Goal: Information Seeking & Learning: Learn about a topic

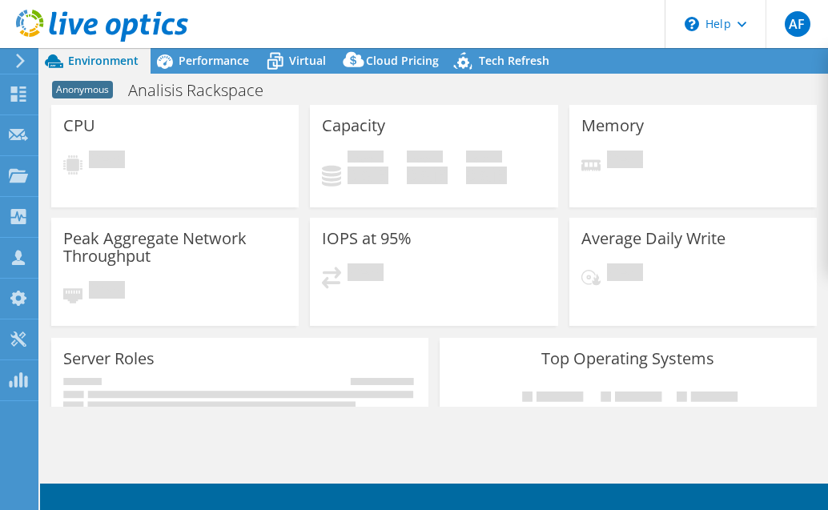
select select "USD"
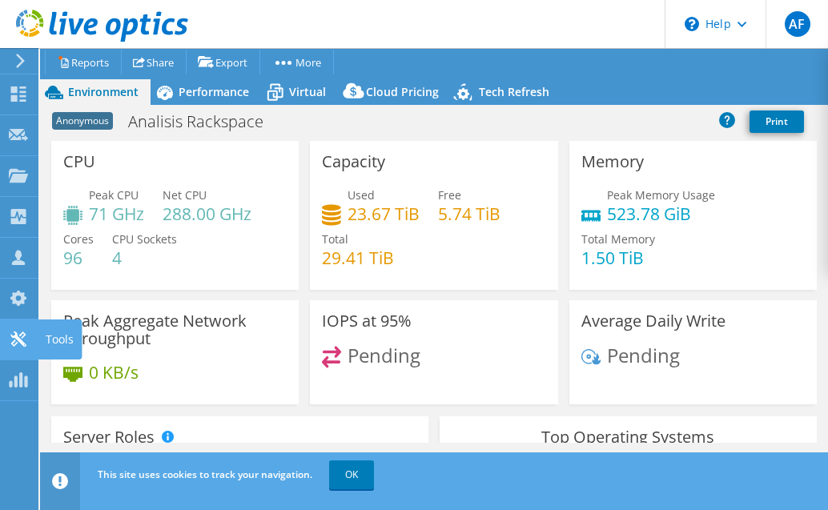
click at [26, 344] on use at bounding box center [17, 338] width 15 height 15
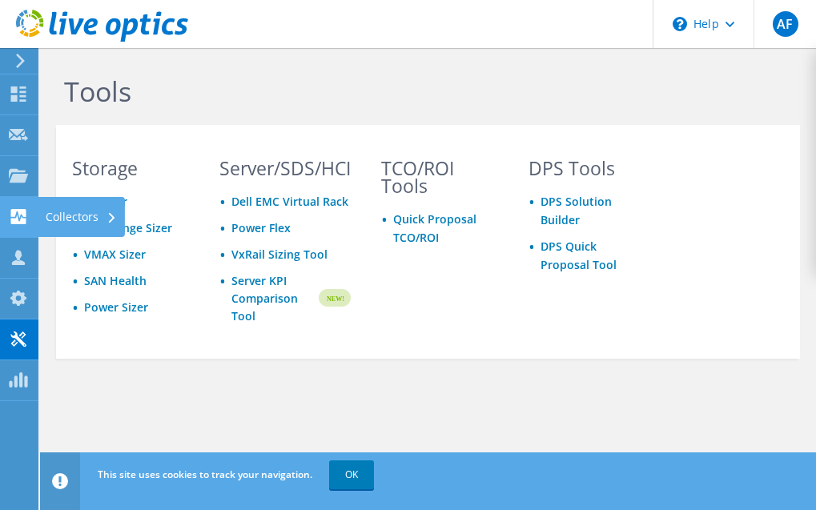
click at [18, 213] on icon at bounding box center [18, 216] width 19 height 15
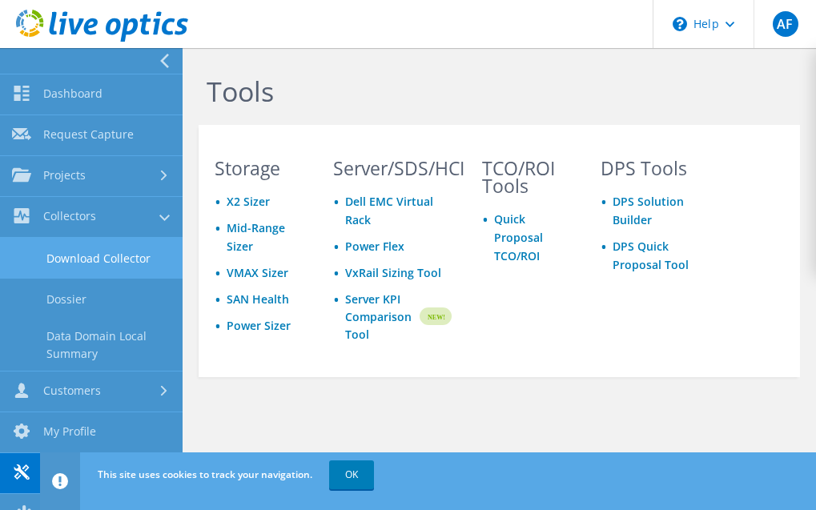
click at [80, 251] on link "Download Collector" at bounding box center [91, 258] width 183 height 41
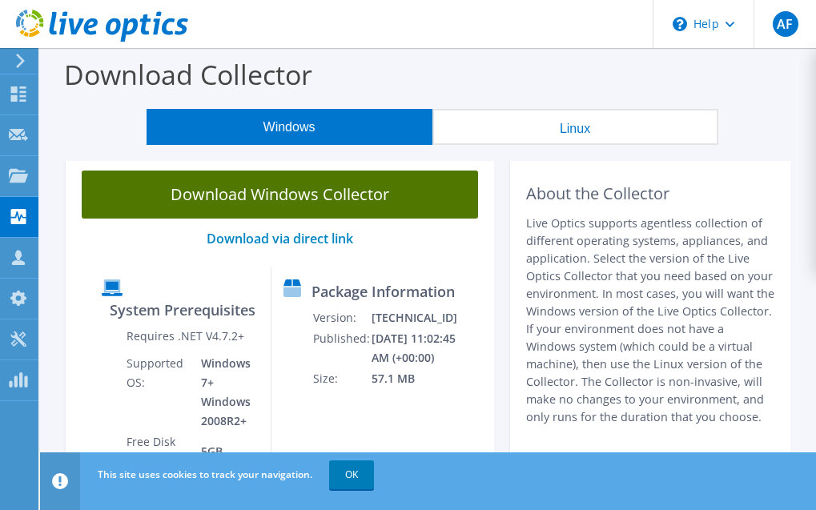
click at [376, 187] on link "Download Windows Collector" at bounding box center [280, 194] width 396 height 48
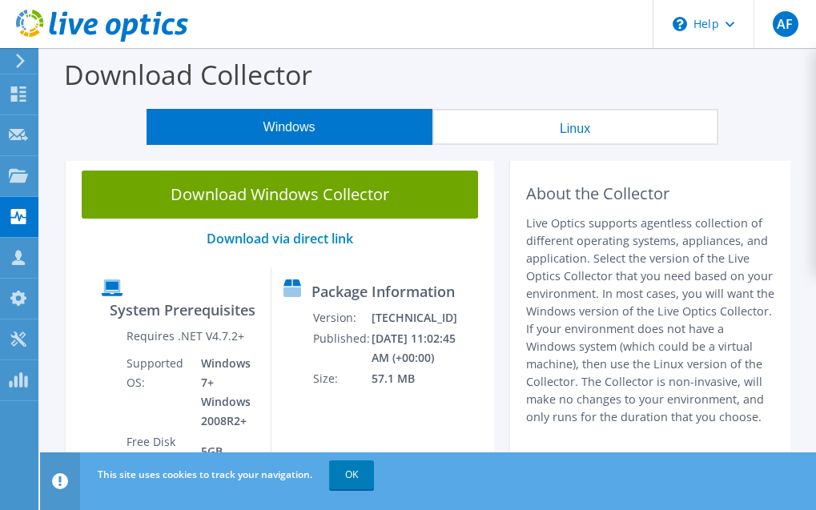
click at [68, 262] on div "Download Windows Collector Download via direct link System Prerequisites Requir…" at bounding box center [280, 405] width 428 height 503
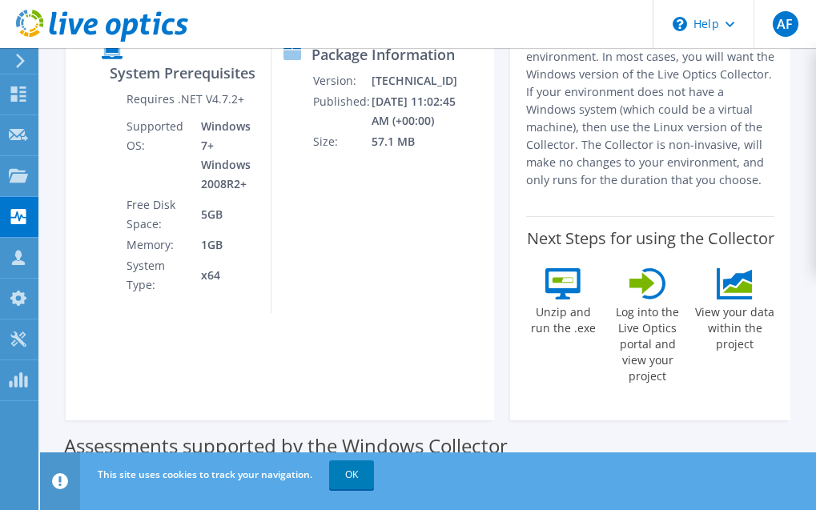
scroll to position [240, 0]
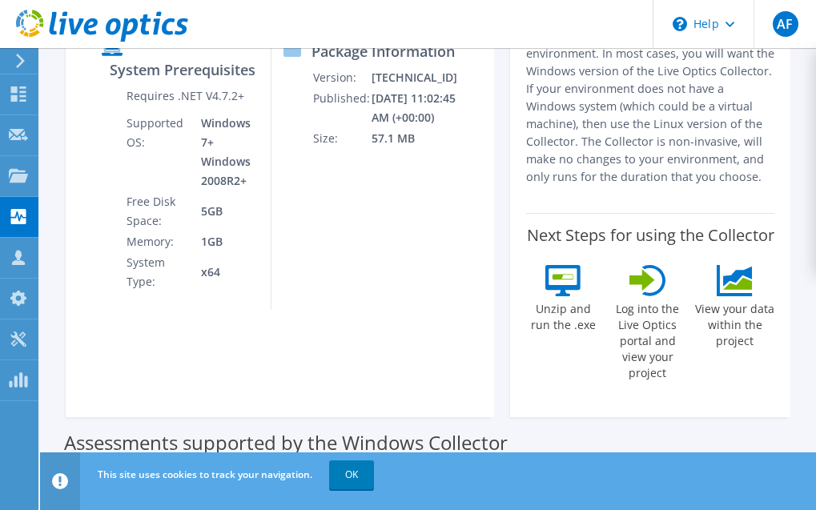
click at [352, 459] on div "This site uses cookies to track your navigation. OK" at bounding box center [458, 474] width 728 height 45
click at [353, 471] on link "OK" at bounding box center [351, 474] width 45 height 29
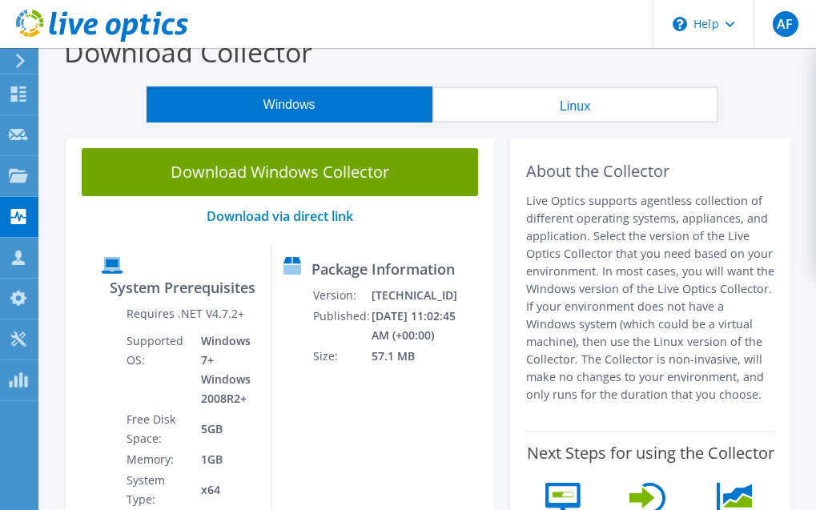
scroll to position [0, 0]
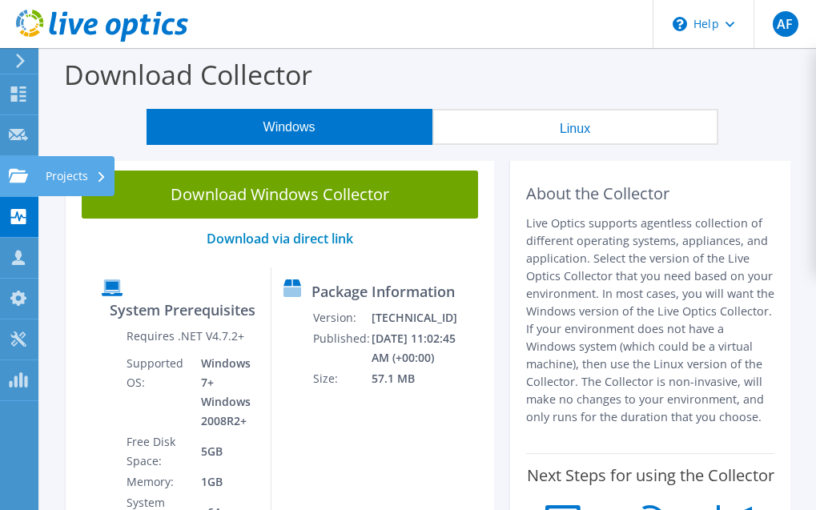
click at [19, 186] on div at bounding box center [18, 178] width 19 height 18
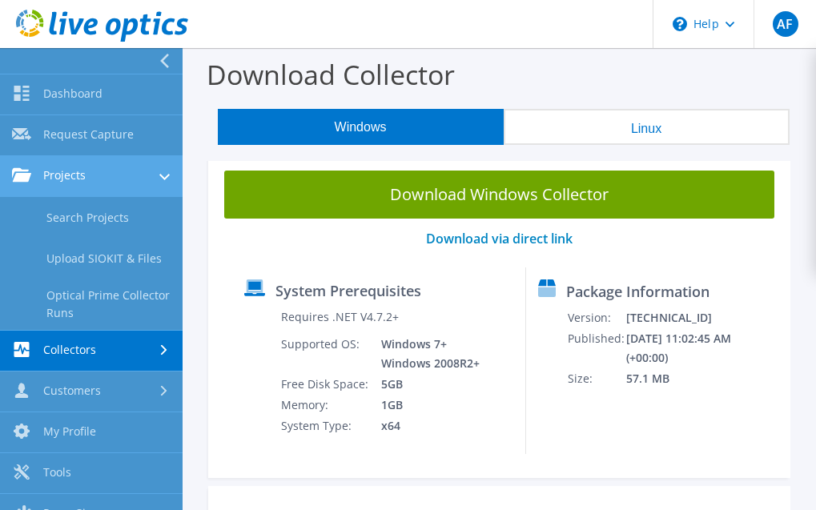
click at [118, 180] on link "Projects" at bounding box center [91, 176] width 183 height 41
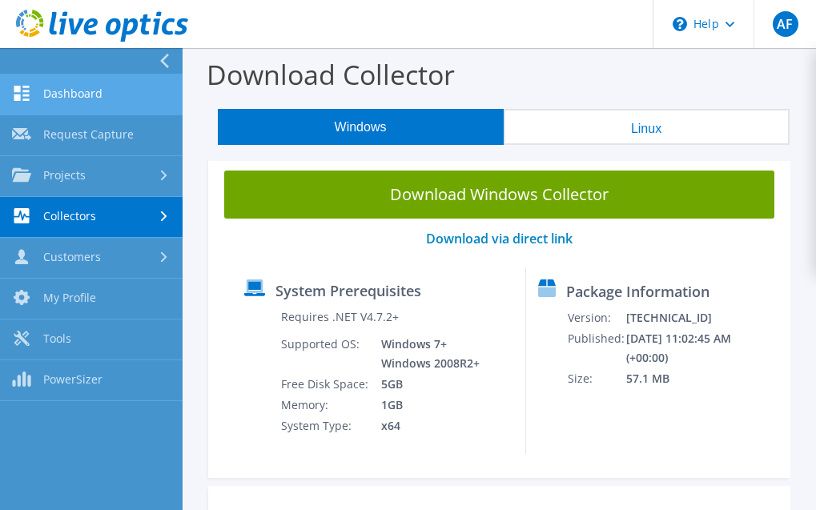
click at [102, 94] on link "Dashboard" at bounding box center [91, 94] width 183 height 41
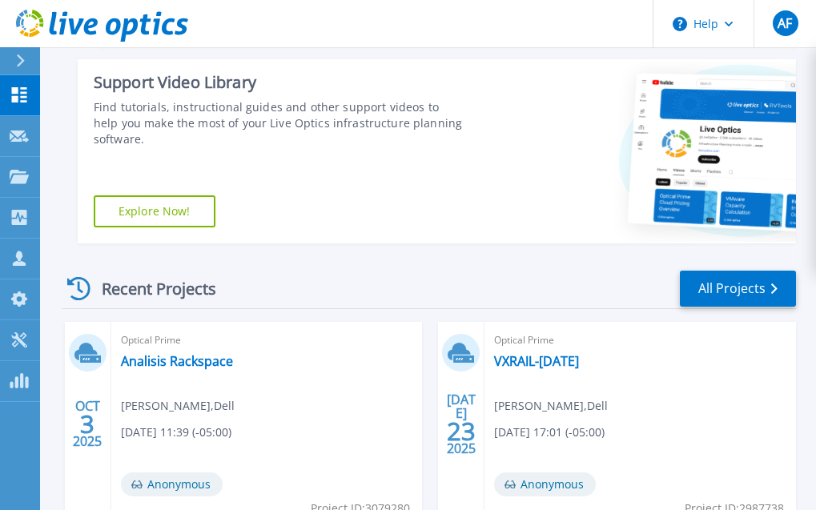
scroll to position [480, 0]
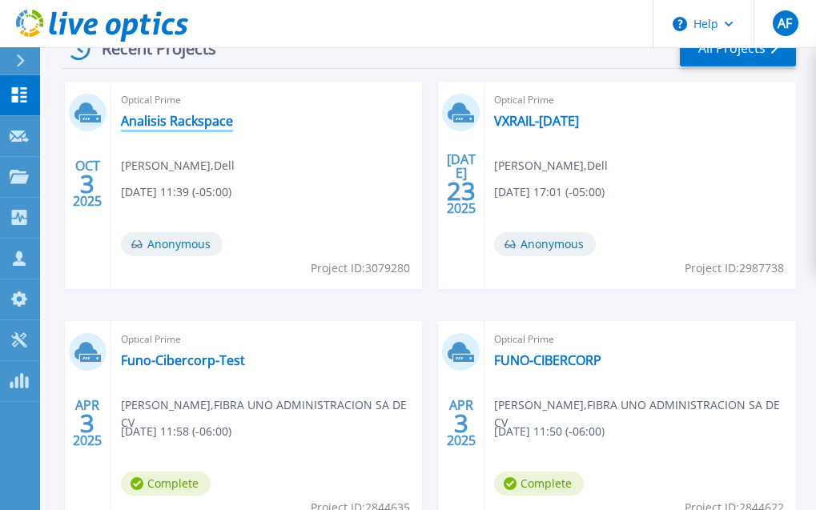
click at [178, 116] on link "Analisis Rackspace" at bounding box center [177, 121] width 112 height 16
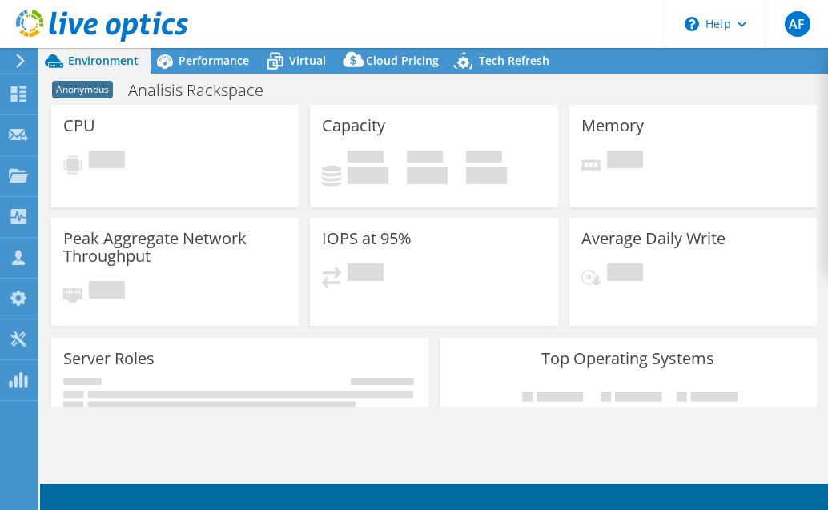
select select "USD"
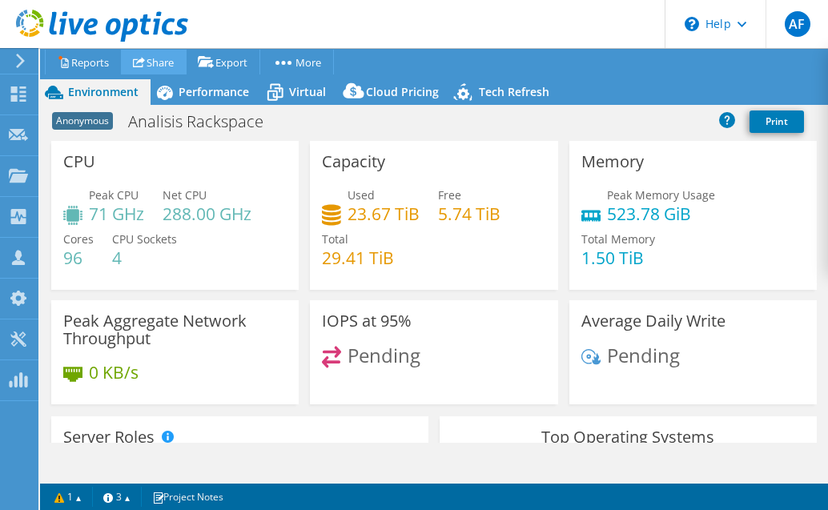
click at [168, 60] on link "Share" at bounding box center [154, 62] width 66 height 25
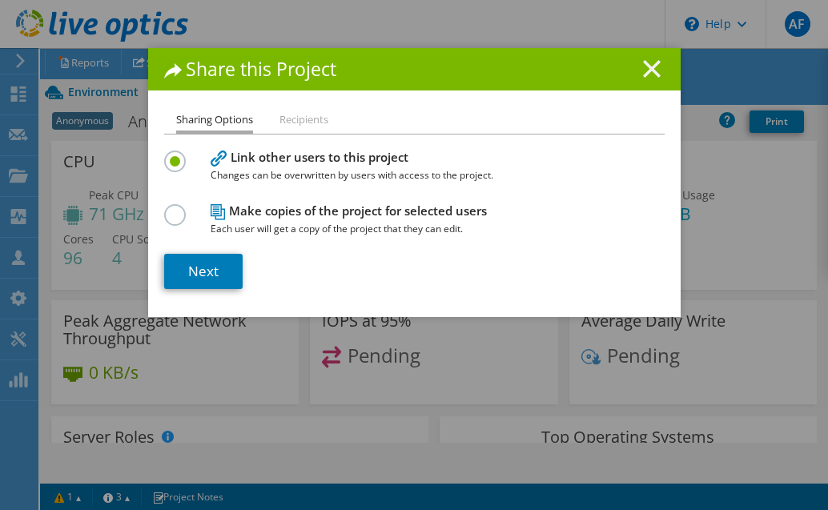
click at [643, 65] on icon at bounding box center [652, 69] width 18 height 18
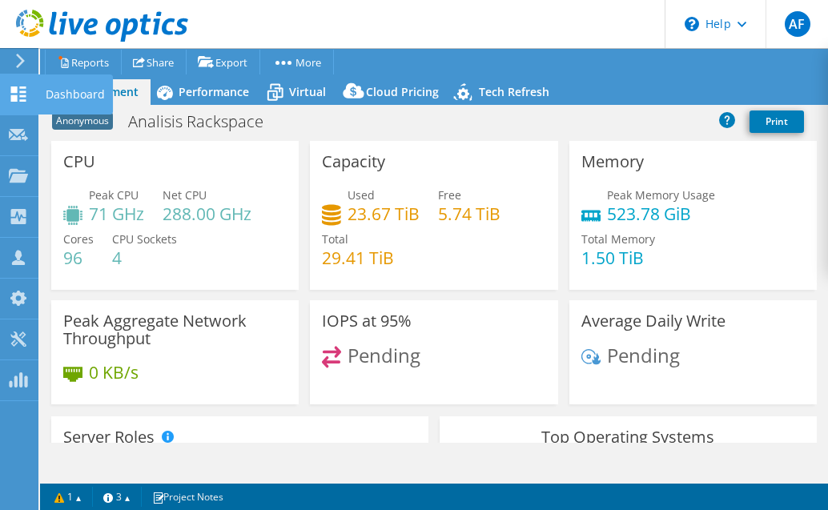
click at [16, 94] on icon at bounding box center [18, 93] width 19 height 15
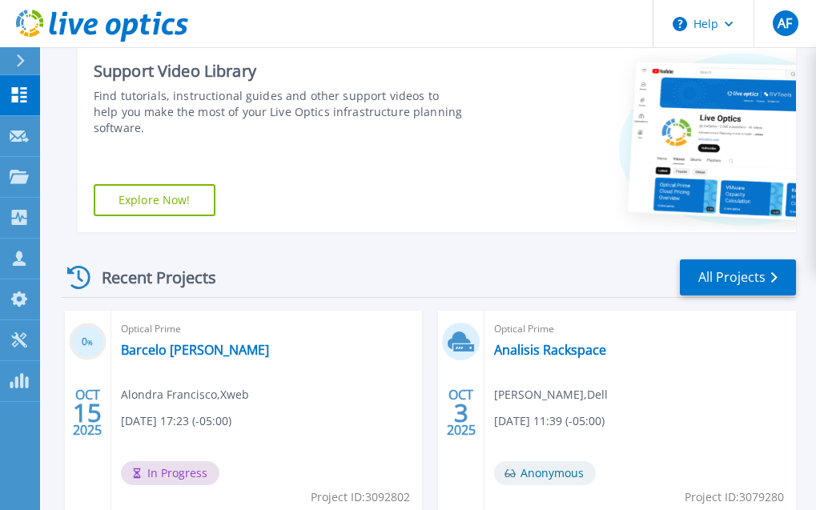
scroll to position [320, 0]
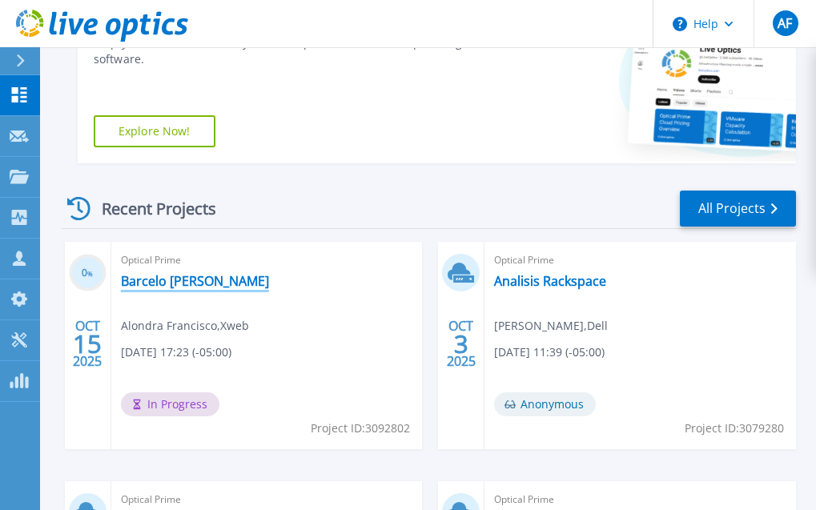
click at [226, 277] on link "Barcelo [PERSON_NAME]" at bounding box center [195, 281] width 148 height 16
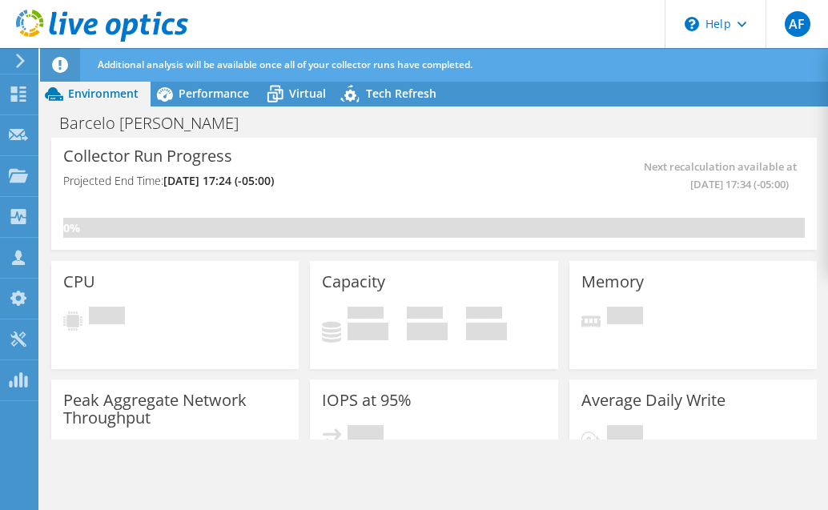
radio input "true"
radio input "false"
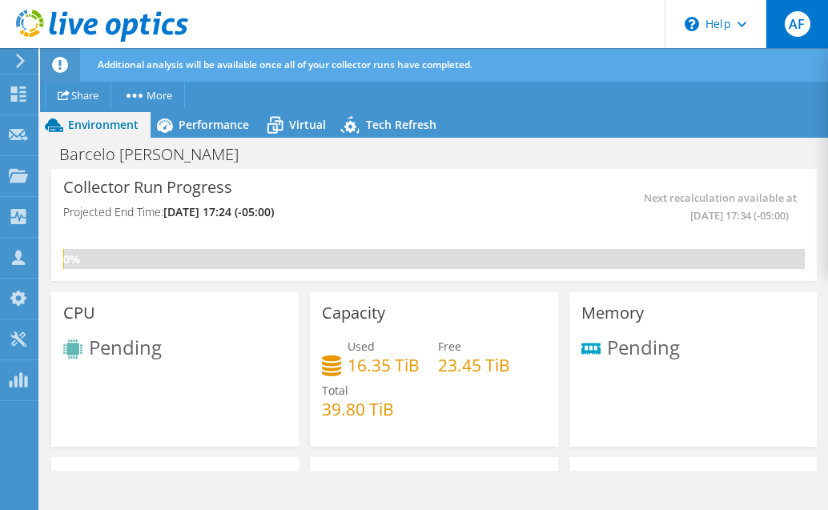
click at [806, 30] on span "AF" at bounding box center [797, 24] width 26 height 26
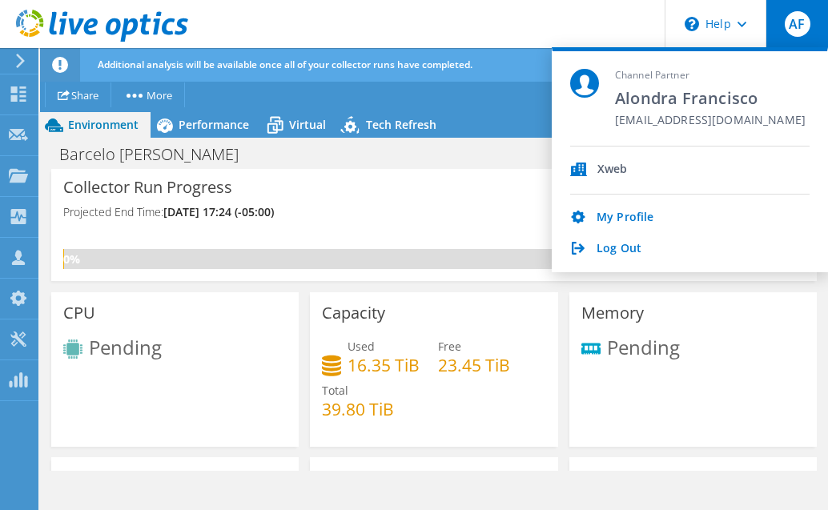
click at [399, 218] on h4 "Projected End Time: 10/22/2025, 17:24 (-05:00)" at bounding box center [246, 212] width 367 height 18
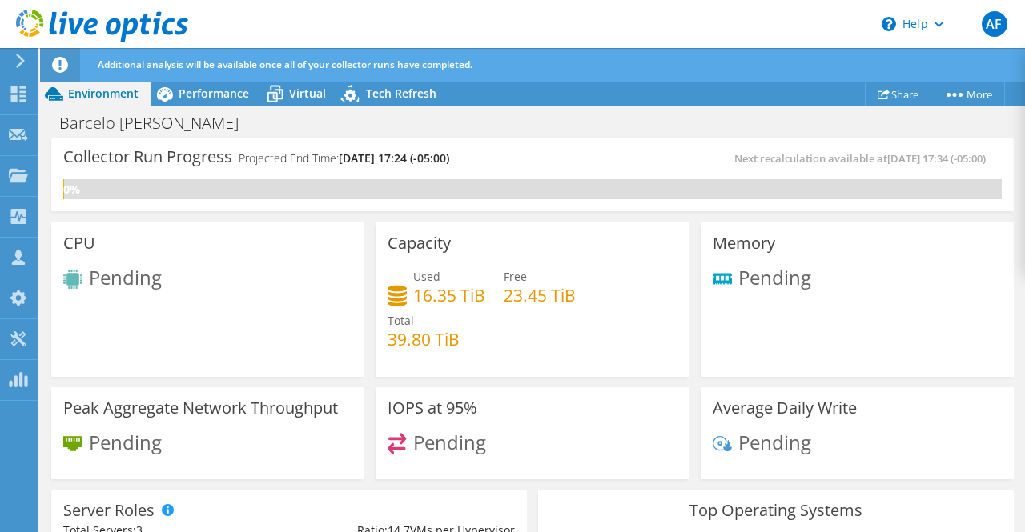
click at [281, 221] on div "CPU Pending" at bounding box center [208, 297] width 324 height 160
